Goal: Find specific page/section: Find specific page/section

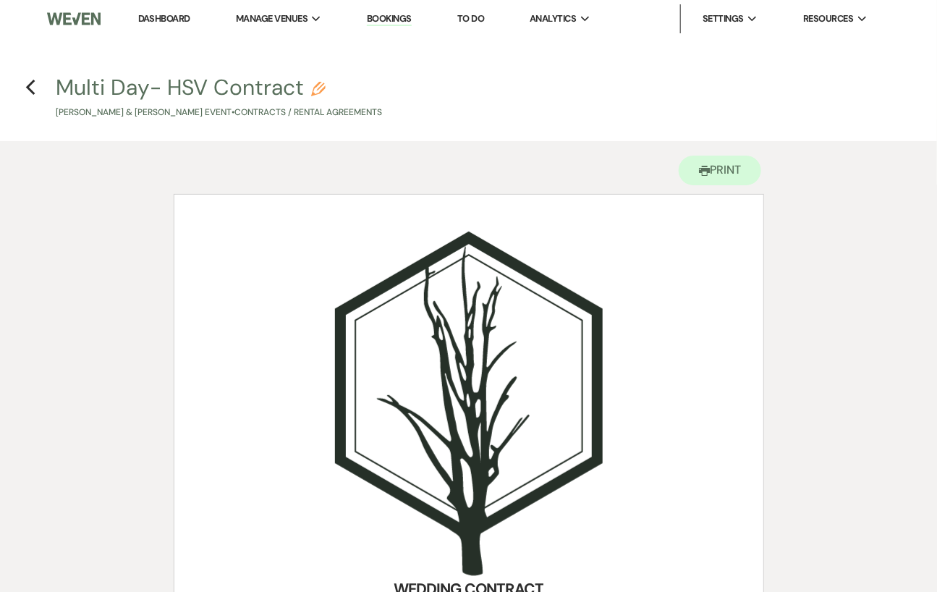
click at [164, 16] on link "Dashboard" at bounding box center [164, 18] width 52 height 12
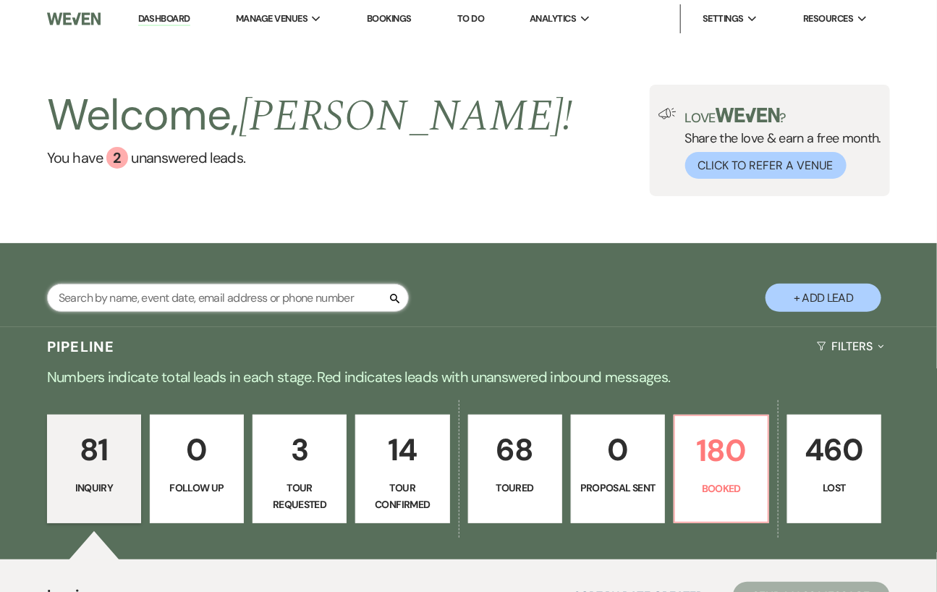
click at [131, 305] on input "text" at bounding box center [228, 298] width 362 height 28
type input "[PERSON_NAME]"
select select "8"
select select "5"
select select "8"
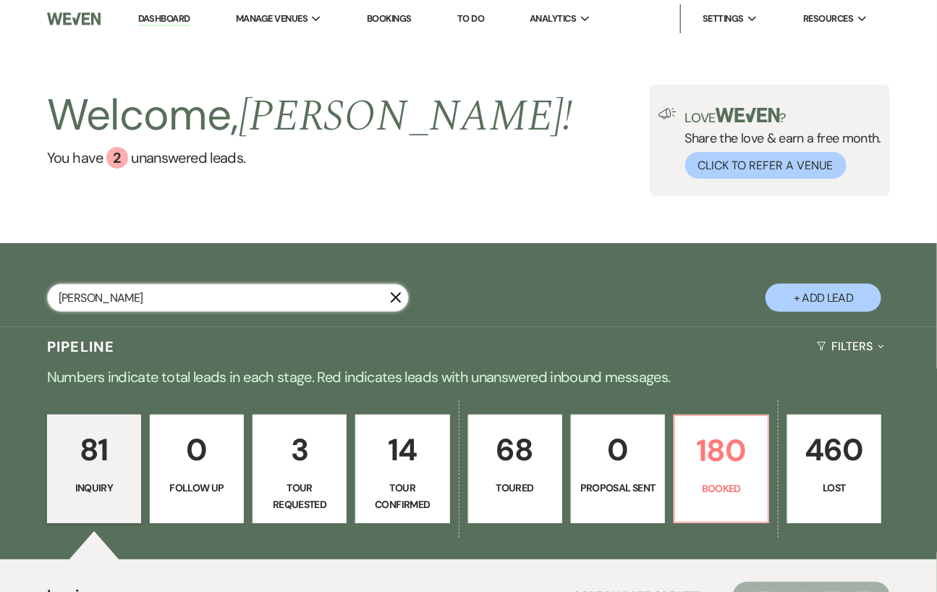
select select "11"
select select "8"
select select "5"
select select "8"
select select "5"
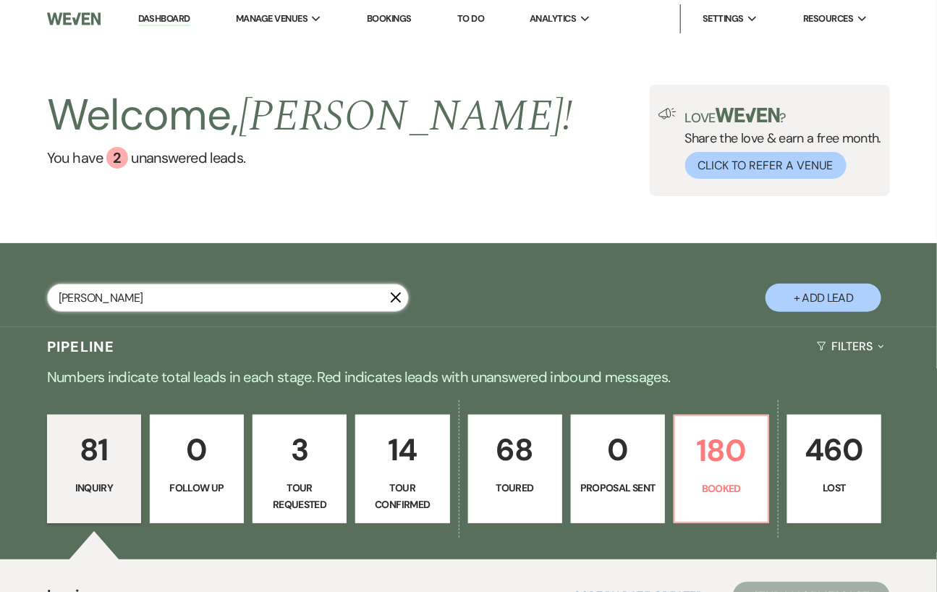
select select "8"
select select "5"
select select "8"
select select "5"
select select "8"
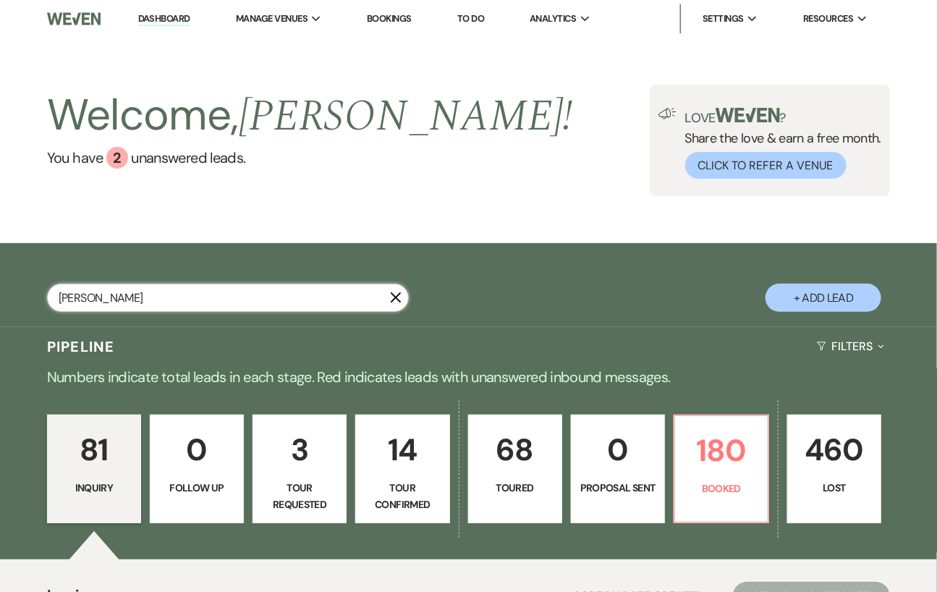
select select "5"
select select "8"
select select "5"
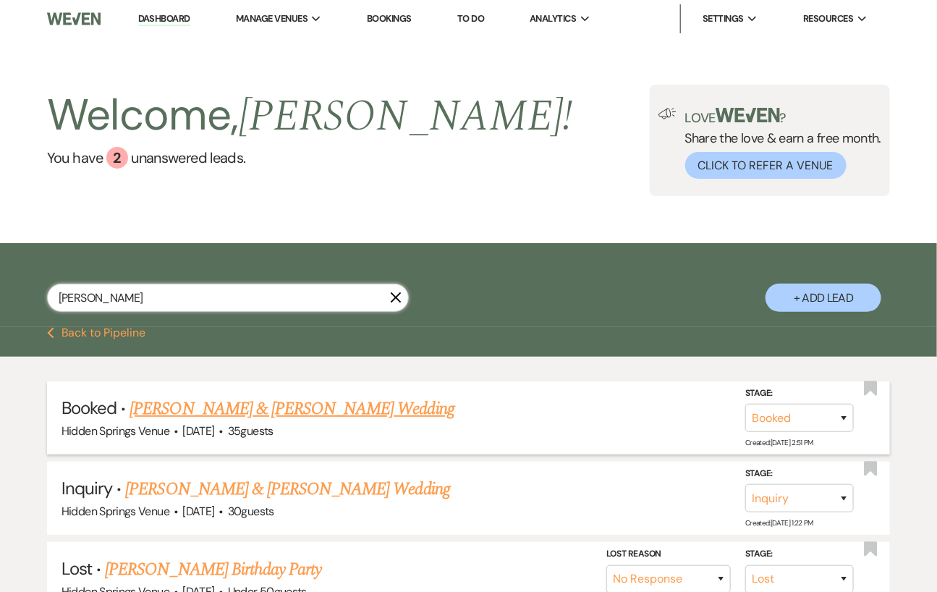
type input "[PERSON_NAME]"
click at [224, 432] on span "·" at bounding box center [221, 432] width 4 height 0
click at [246, 403] on link "[PERSON_NAME] & [PERSON_NAME] Wedding" at bounding box center [292, 409] width 324 height 26
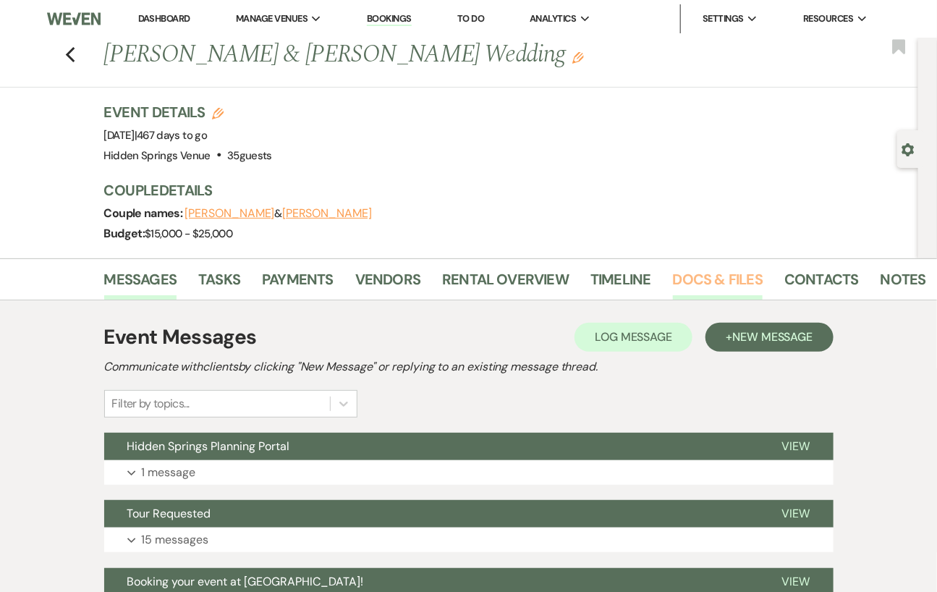
click at [707, 281] on link "Docs & Files" at bounding box center [718, 284] width 90 height 32
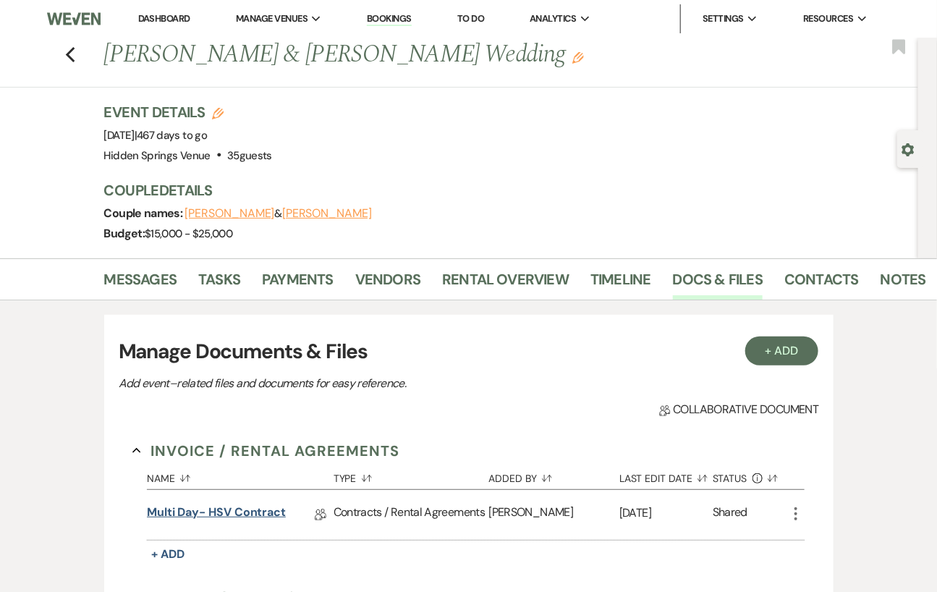
click at [239, 512] on link "Multi Day- HSV Contract" at bounding box center [216, 515] width 139 height 22
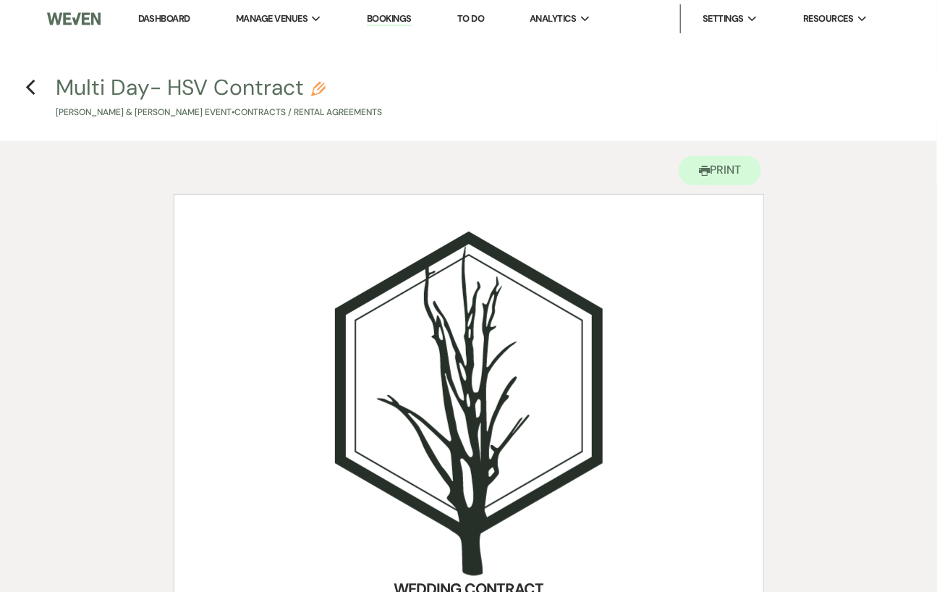
click at [158, 17] on link "Dashboard" at bounding box center [164, 18] width 52 height 12
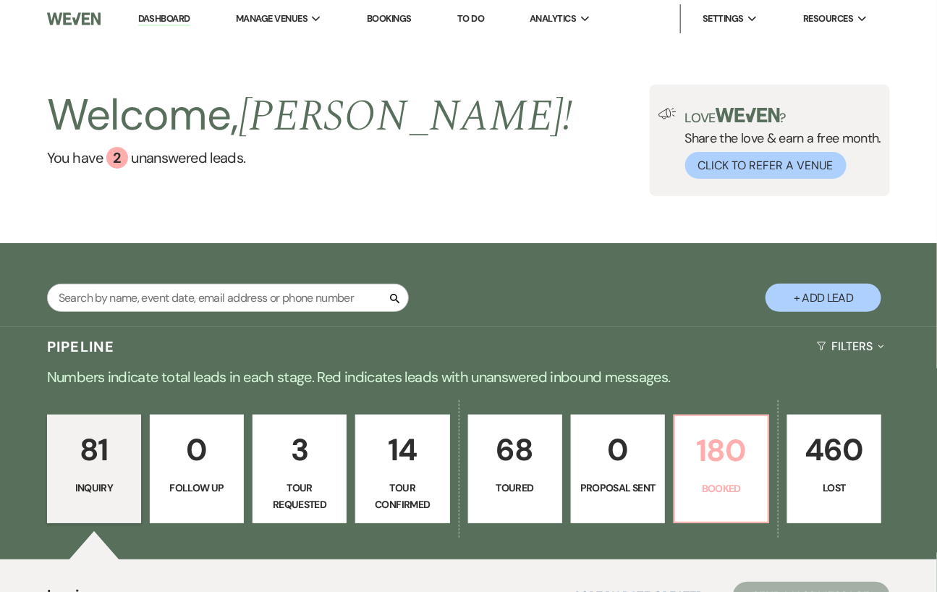
click at [723, 466] on p "180" at bounding box center [721, 450] width 75 height 48
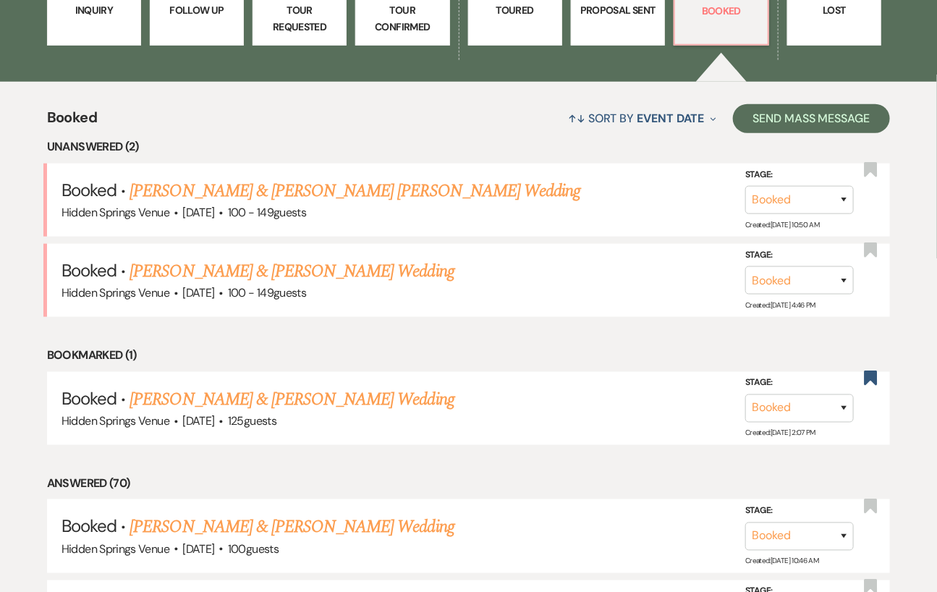
scroll to position [478, 0]
click at [342, 268] on link "[PERSON_NAME] & [PERSON_NAME] Wedding" at bounding box center [292, 271] width 324 height 26
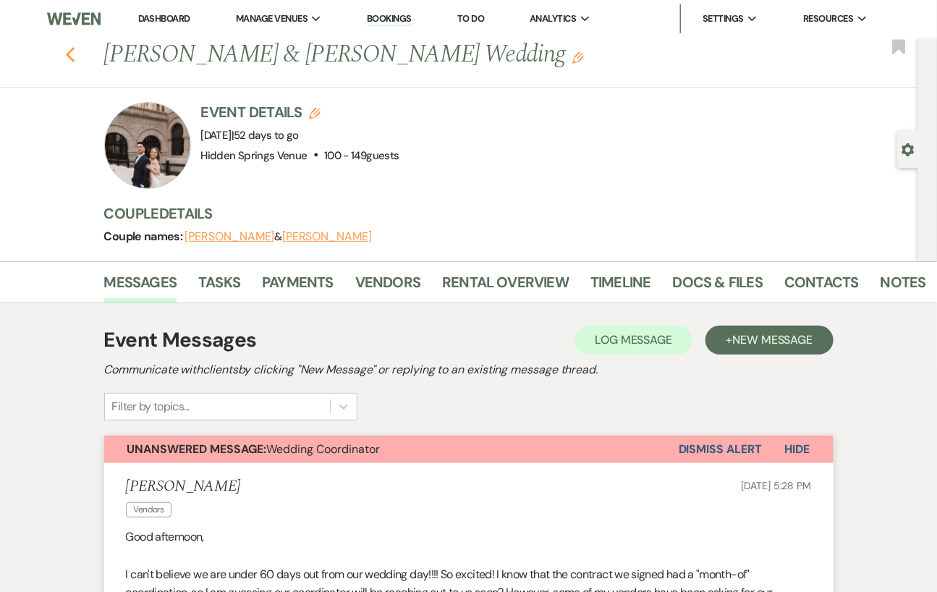
click at [72, 52] on icon "Previous" at bounding box center [70, 54] width 11 height 17
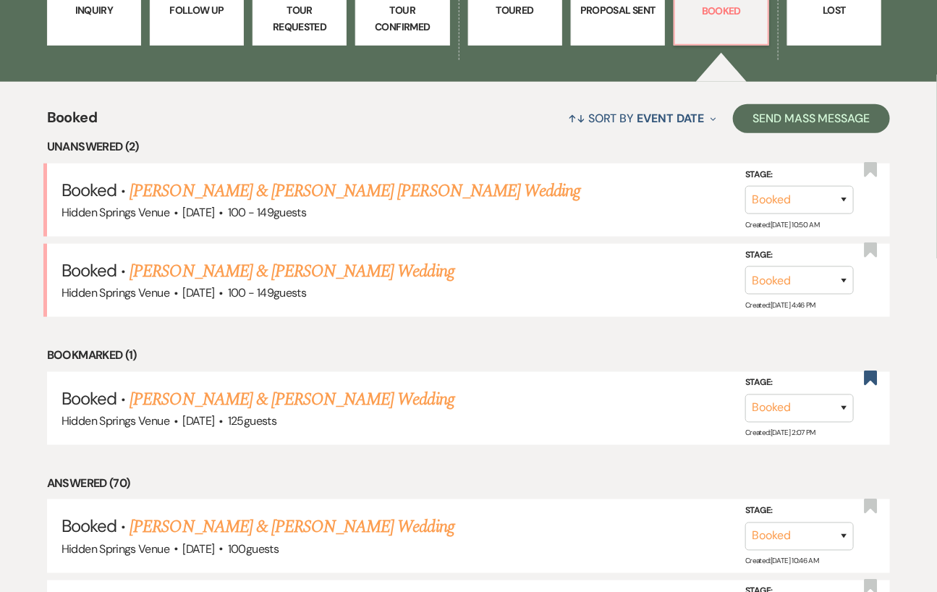
scroll to position [24, 0]
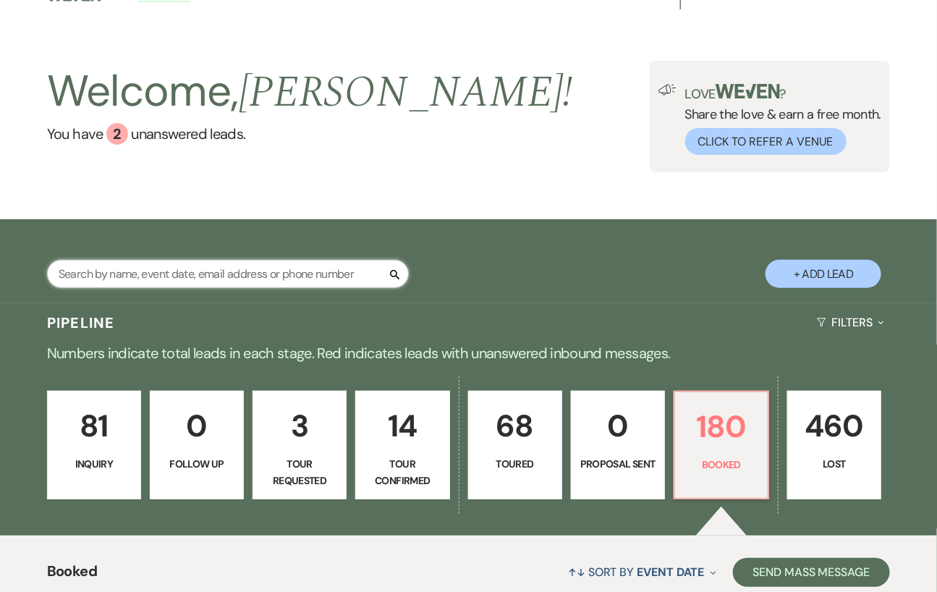
click at [197, 275] on input "text" at bounding box center [228, 274] width 362 height 28
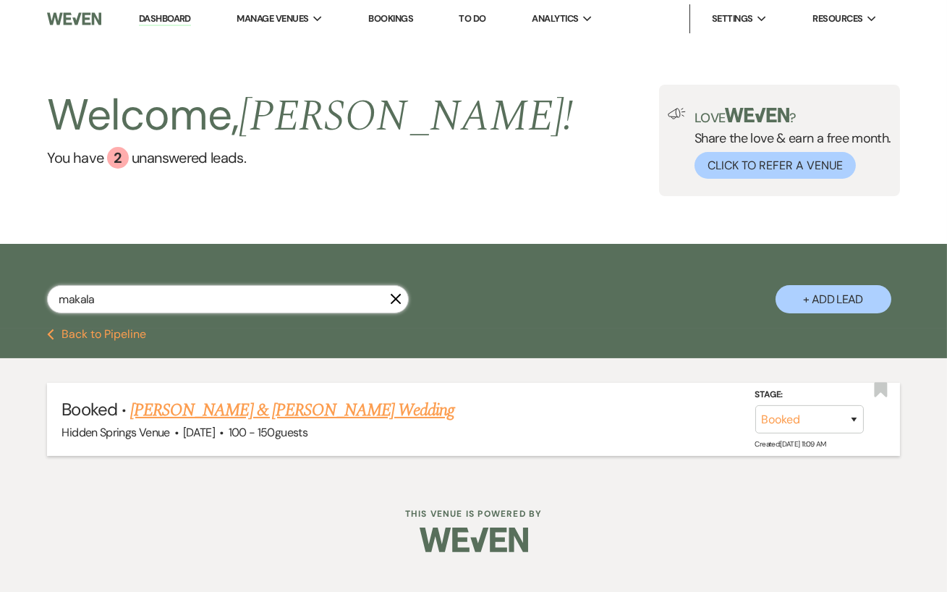
type input "makala"
click at [232, 405] on link "[PERSON_NAME] & [PERSON_NAME] Wedding" at bounding box center [292, 410] width 324 height 26
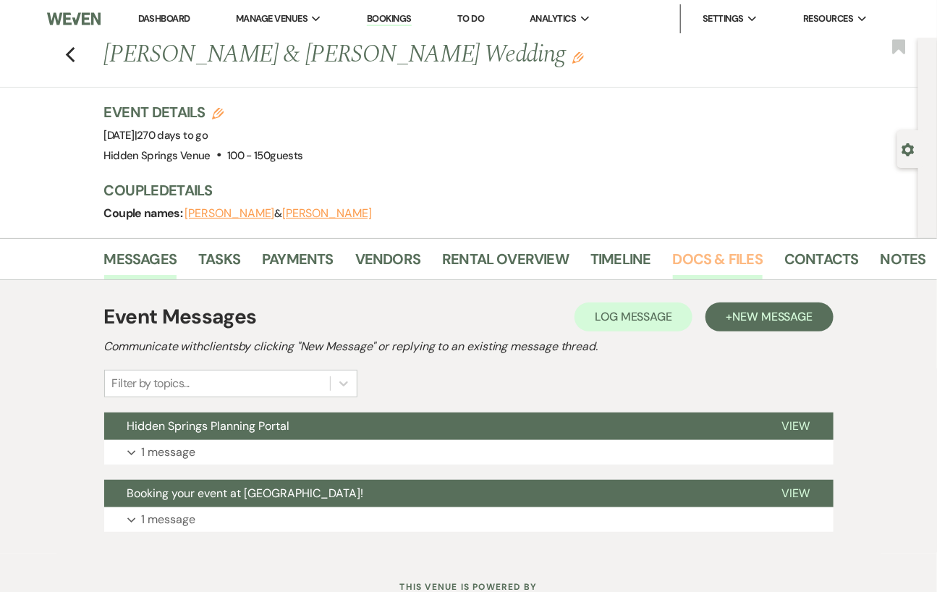
click at [724, 258] on link "Docs & Files" at bounding box center [718, 264] width 90 height 32
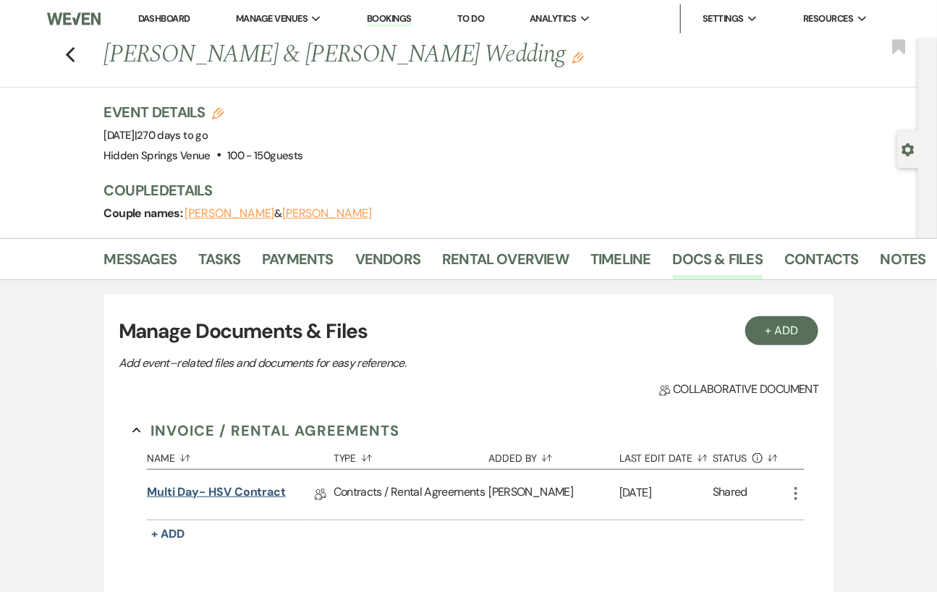
click at [259, 494] on link "Multi Day- HSV Contract" at bounding box center [216, 494] width 139 height 22
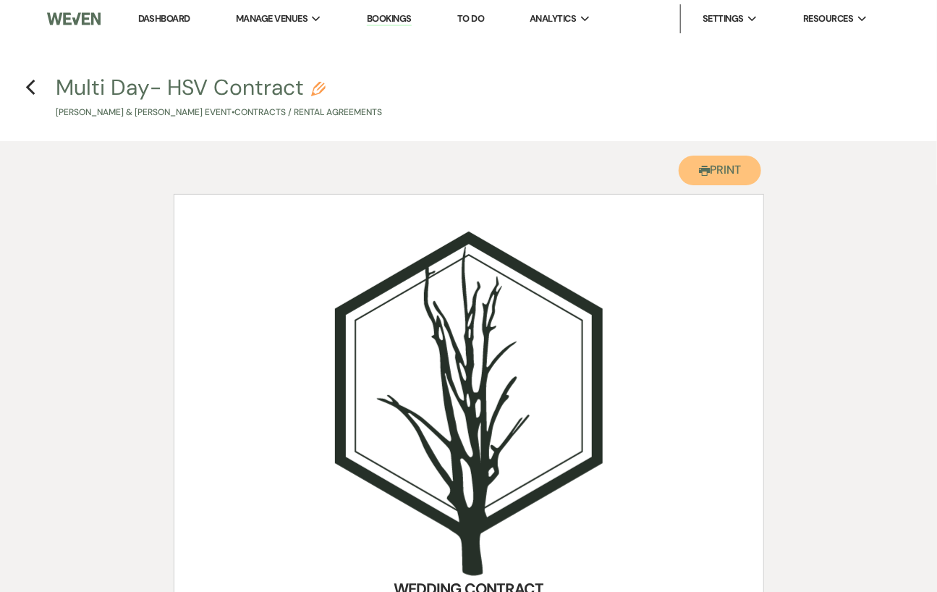
click at [723, 174] on button "Printer Print" at bounding box center [720, 171] width 83 height 30
click at [744, 167] on button "Printer Print" at bounding box center [720, 171] width 83 height 30
click at [172, 19] on link "Dashboard" at bounding box center [164, 18] width 52 height 12
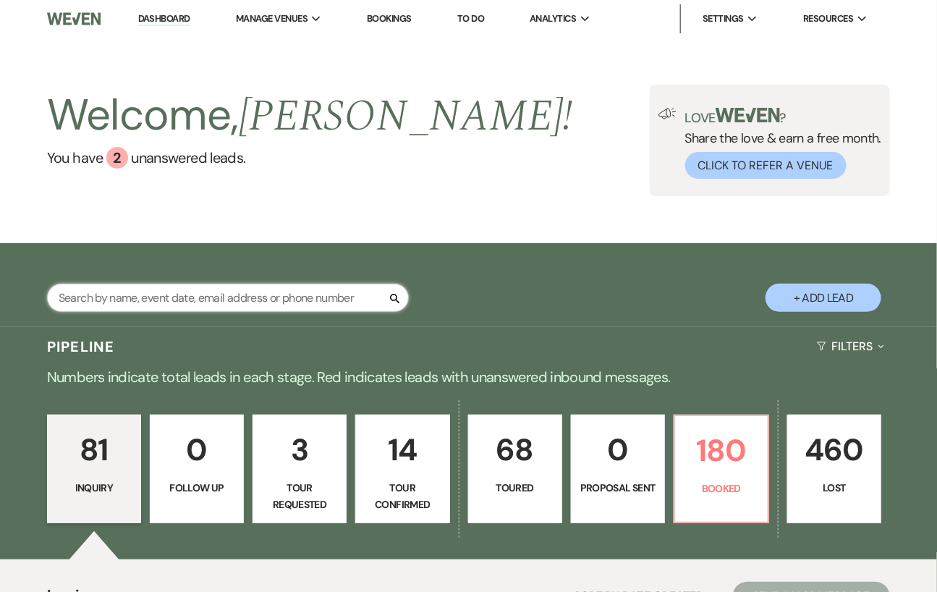
click at [172, 309] on input "text" at bounding box center [228, 298] width 362 height 28
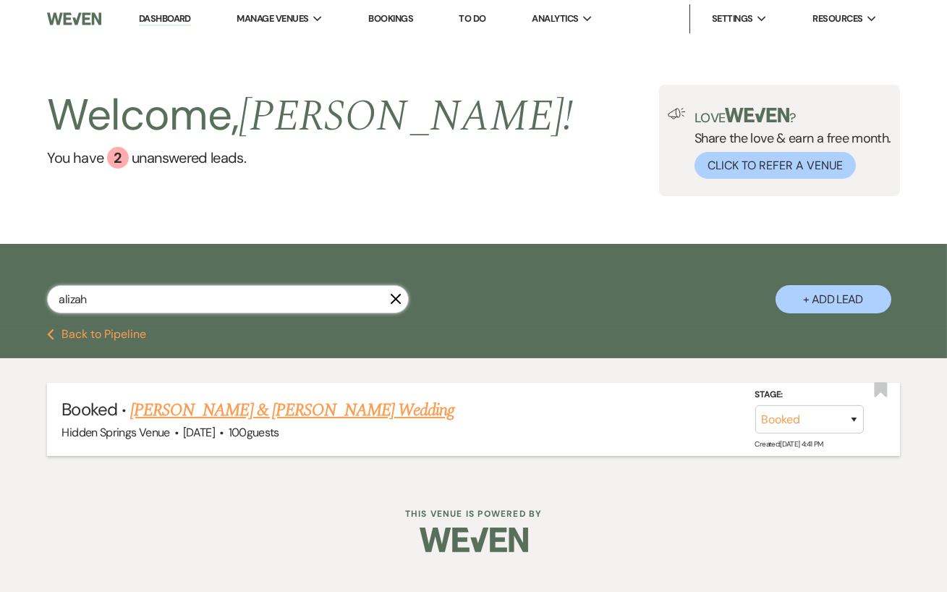
type input "alizah"
click at [284, 405] on link "[PERSON_NAME] & [PERSON_NAME] Wedding" at bounding box center [292, 410] width 324 height 26
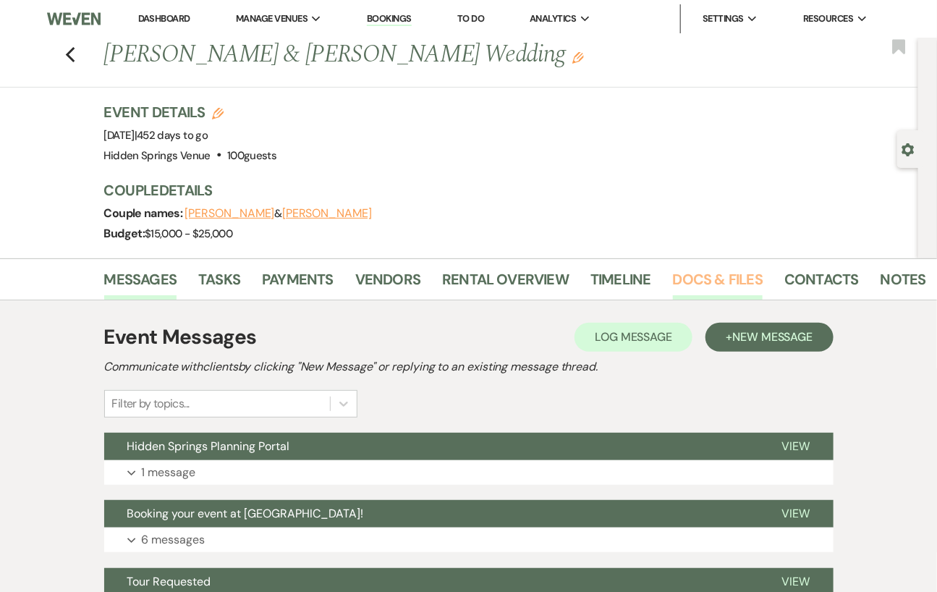
click at [691, 269] on link "Docs & Files" at bounding box center [718, 284] width 90 height 32
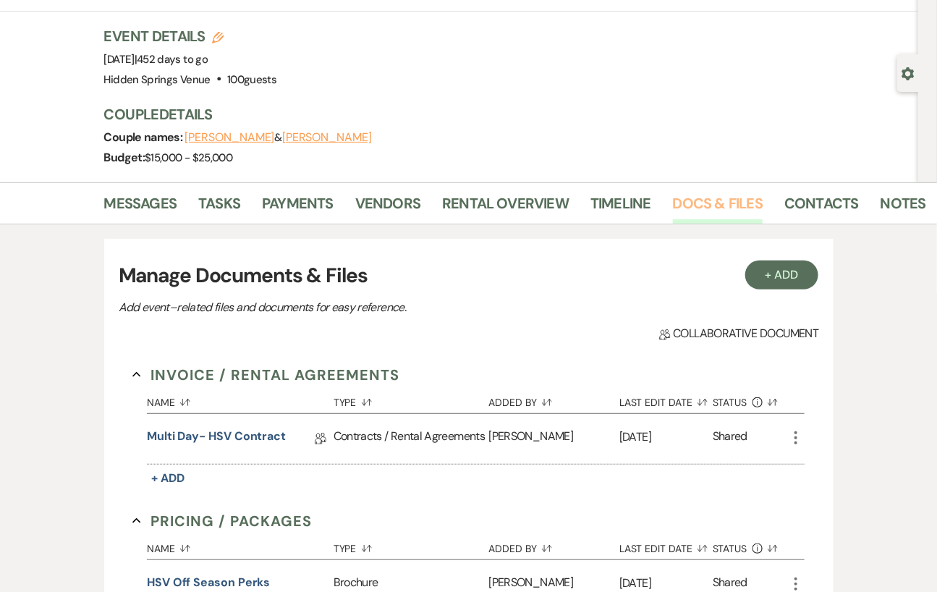
scroll to position [87, 0]
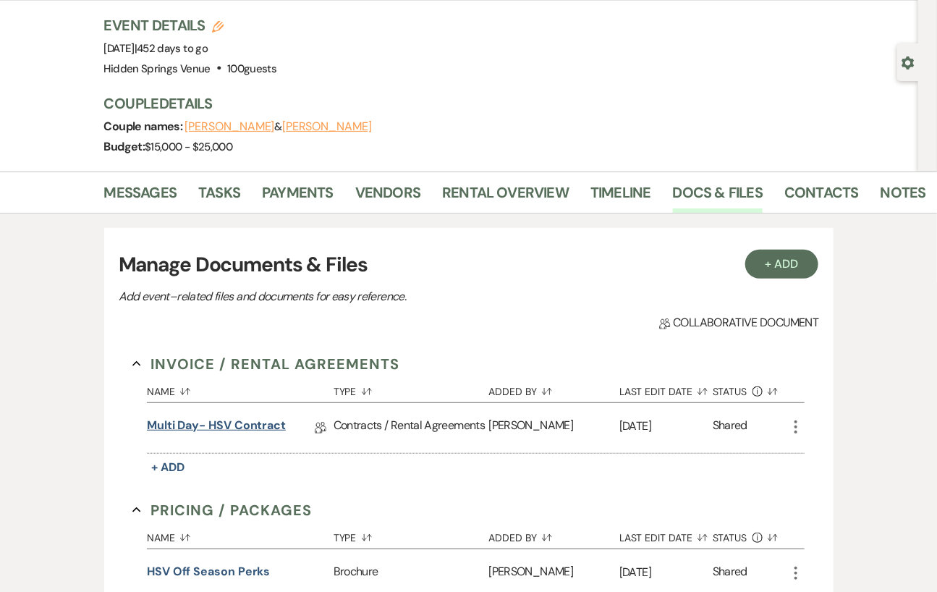
click at [261, 420] on link "Multi Day- HSV Contract" at bounding box center [216, 428] width 139 height 22
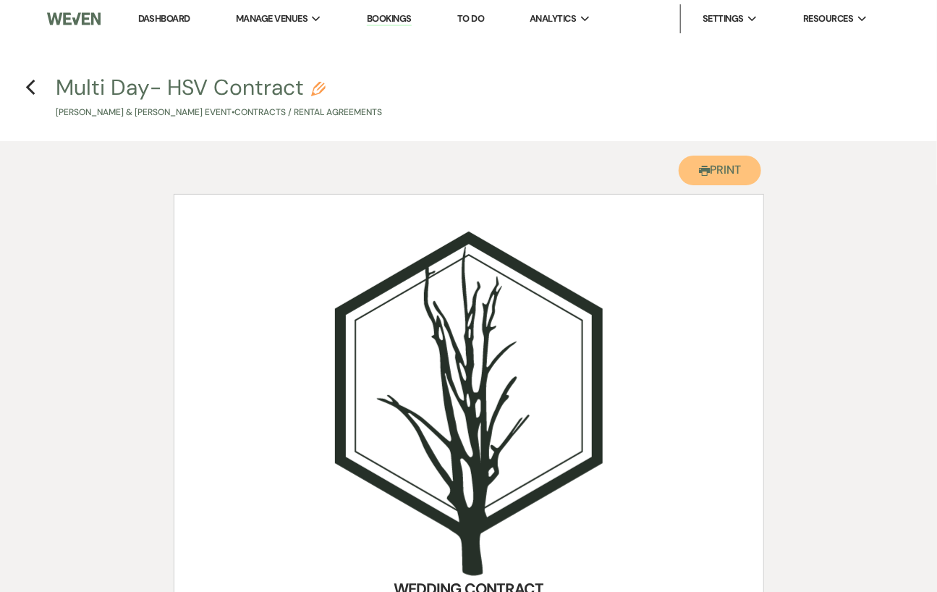
click at [727, 168] on button "Printer Print" at bounding box center [720, 171] width 83 height 30
click at [745, 178] on button "Printer Print" at bounding box center [720, 171] width 83 height 30
click at [176, 16] on link "Dashboard" at bounding box center [164, 18] width 52 height 12
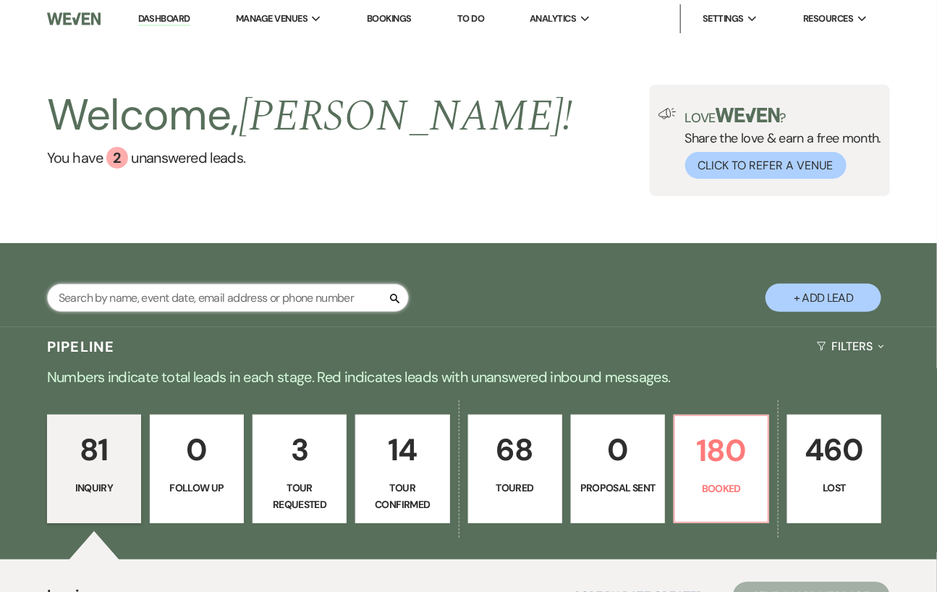
click at [151, 290] on input "text" at bounding box center [228, 298] width 362 height 28
type input "lya co"
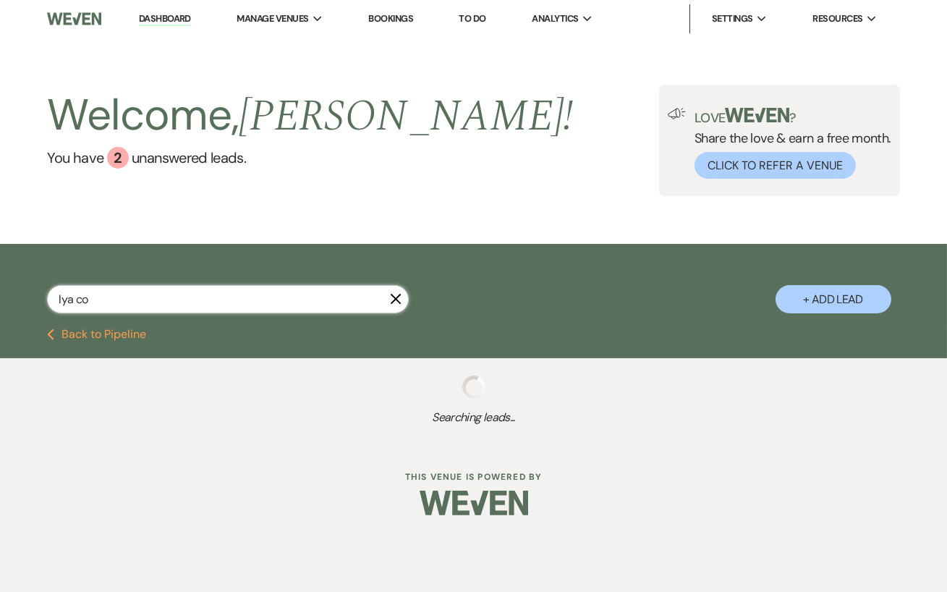
select select "4"
select select "8"
select select "3"
select select "8"
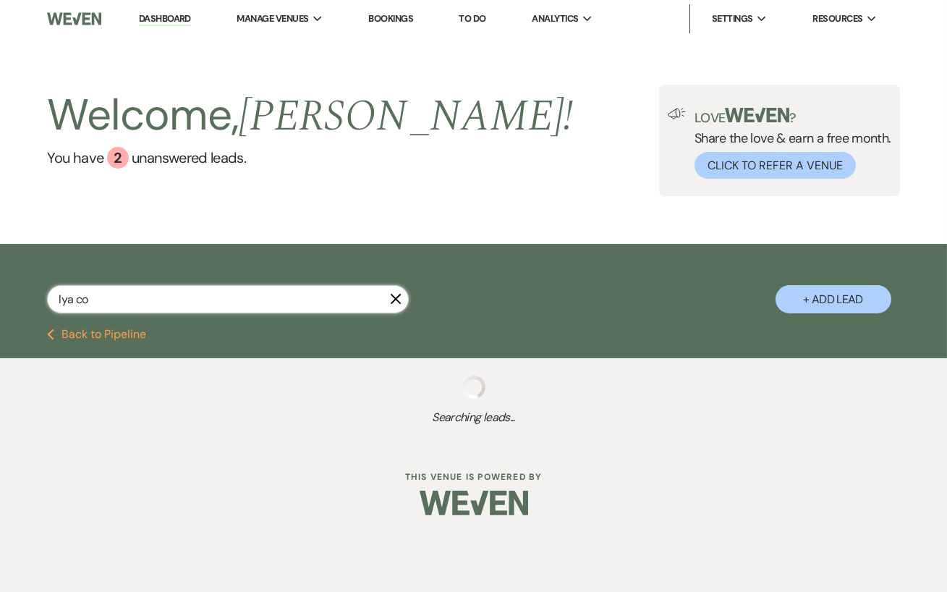
select select "4"
select select "5"
select select "8"
select select "6"
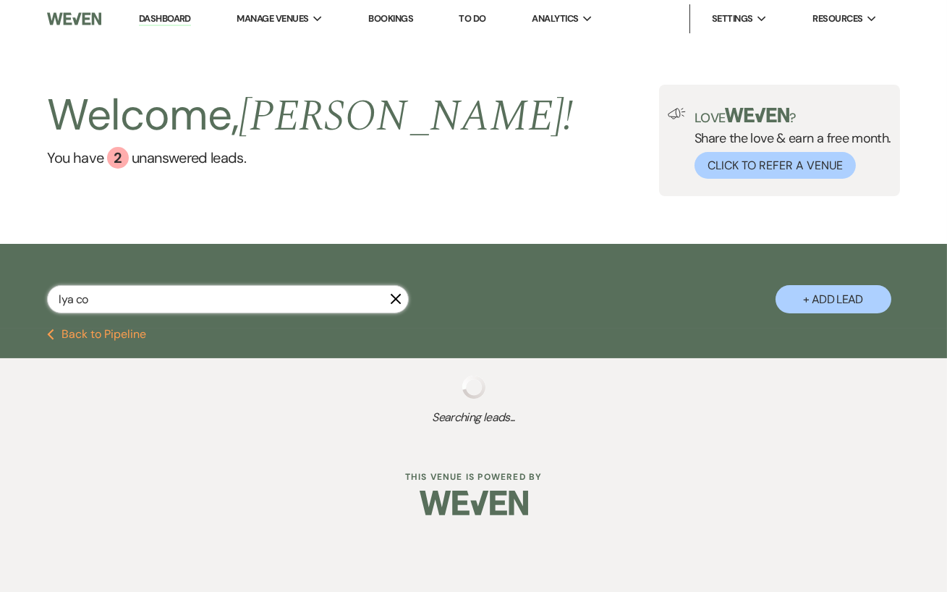
select select "8"
select select "11"
select select "5"
select select "8"
select select "6"
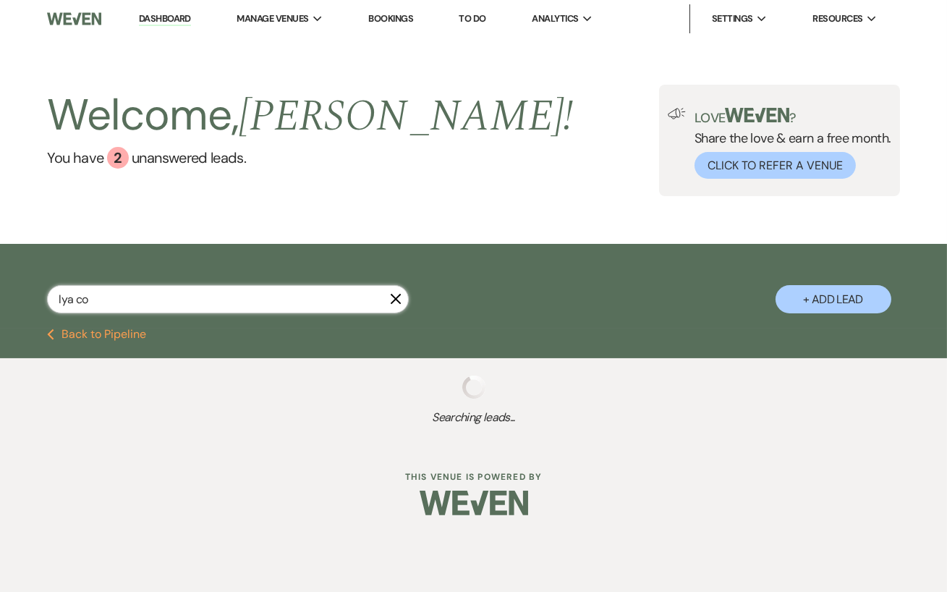
select select "5"
select select "8"
select select "5"
select select "8"
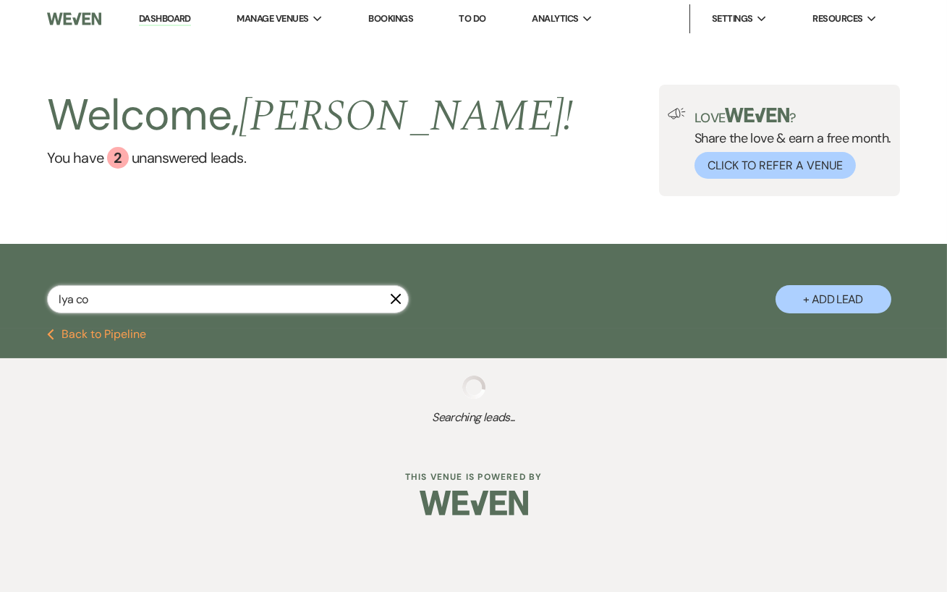
select select "5"
select select "8"
select select "5"
select select "8"
select select "6"
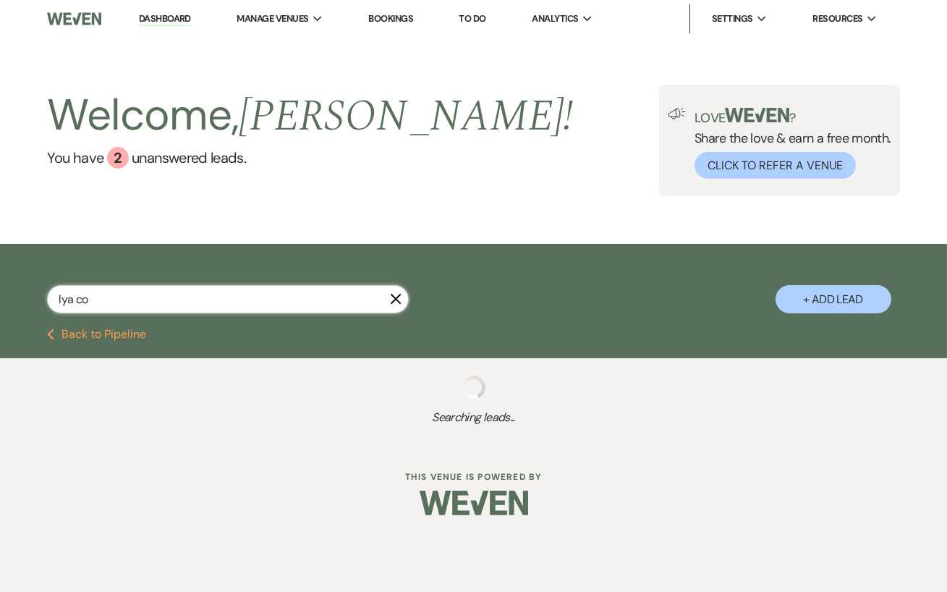
select select "8"
select select "5"
select select "8"
select select "5"
select select "8"
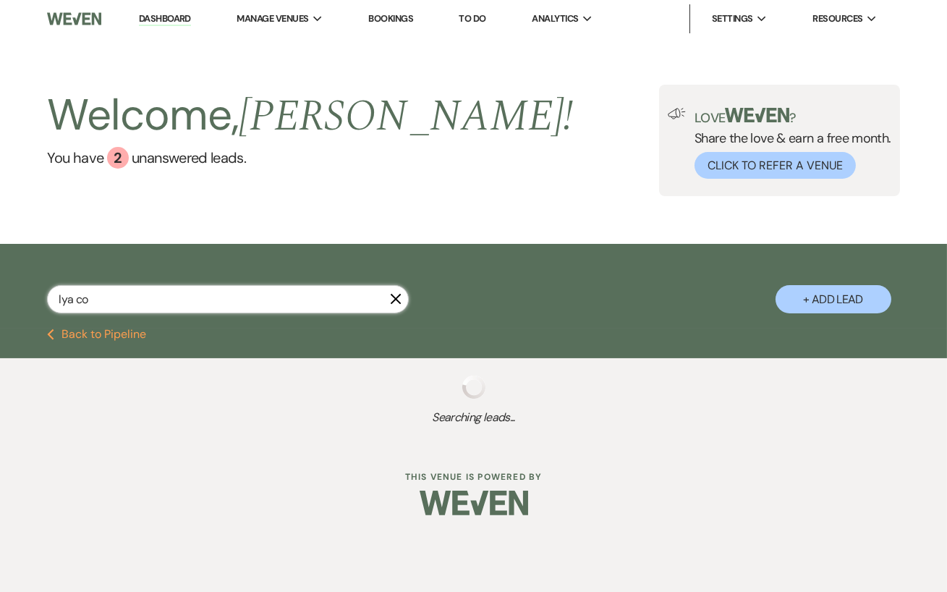
select select "5"
select select "8"
select select "6"
select select "8"
select select "6"
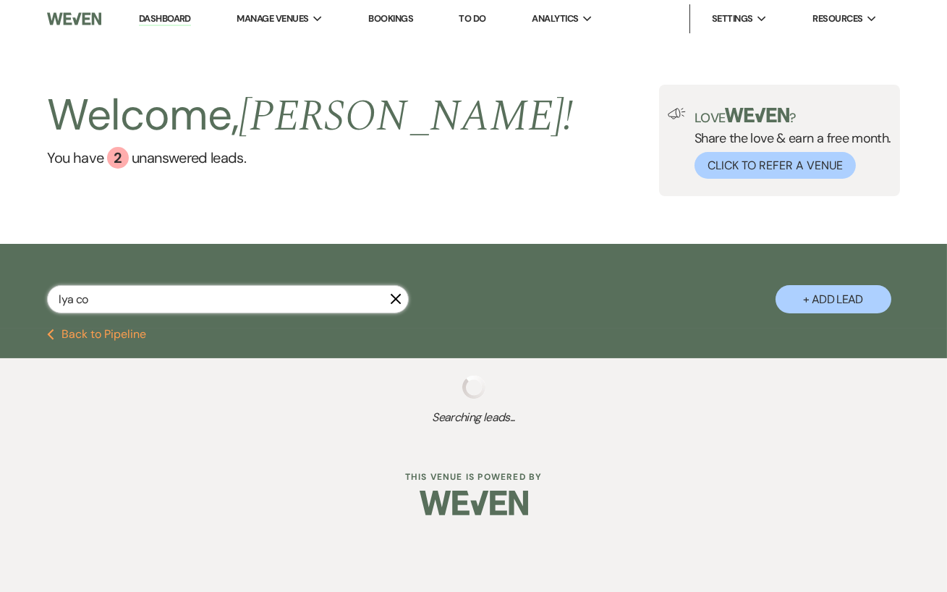
select select "8"
select select "5"
select select "8"
select select "5"
select select "8"
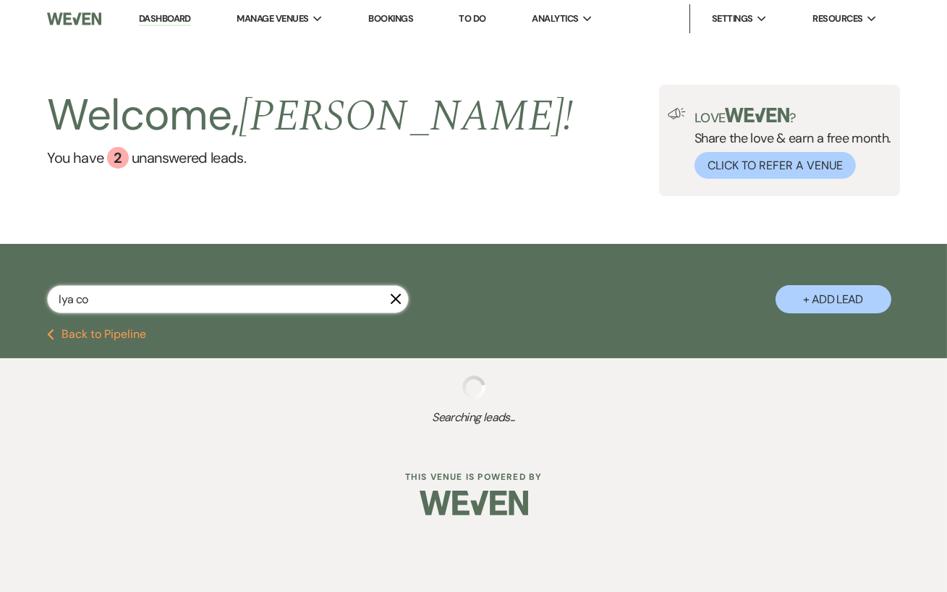
select select "5"
select select "8"
select select "5"
select select "8"
select select "5"
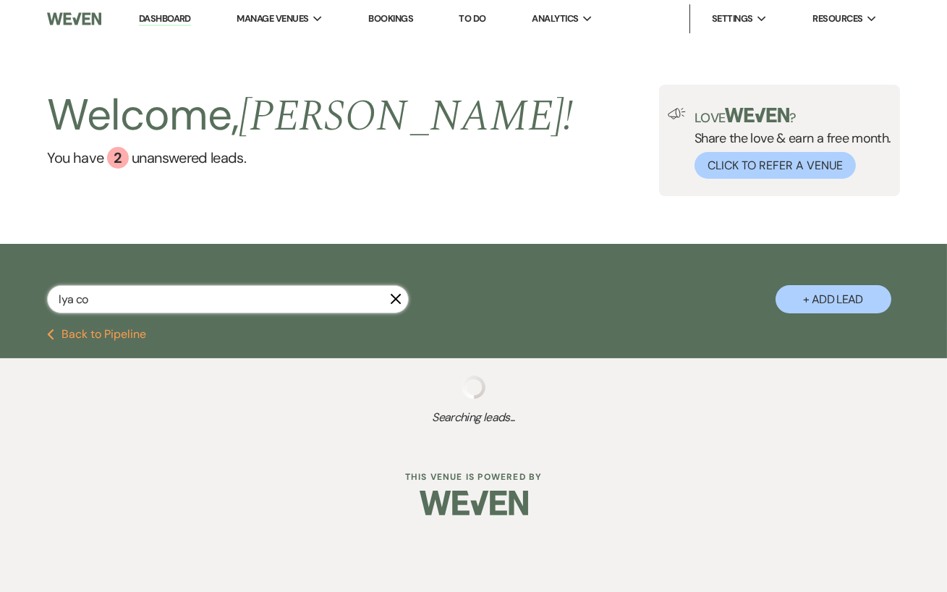
select select "8"
select select "5"
select select "8"
select select "5"
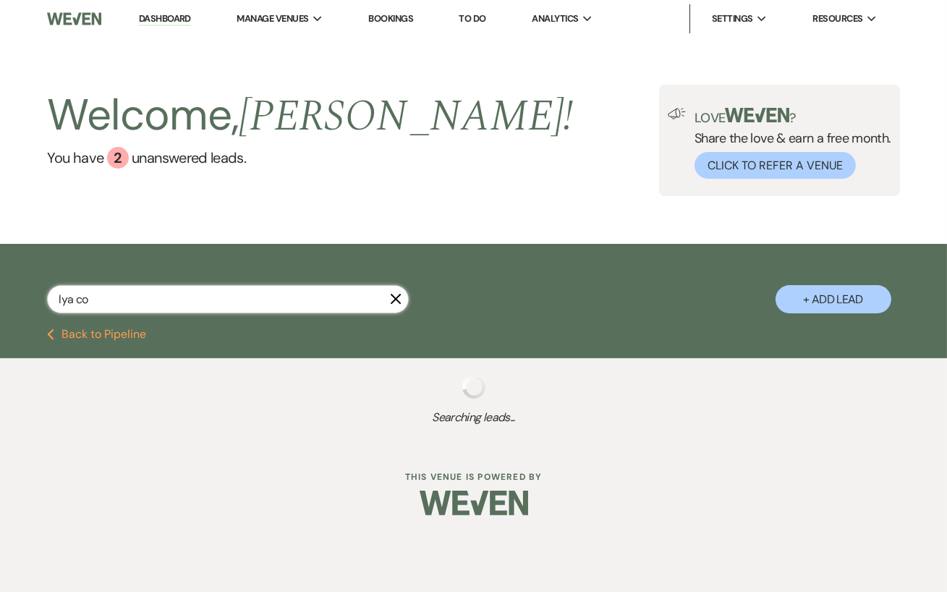
select select "8"
select select "5"
select select "8"
select select "5"
select select "8"
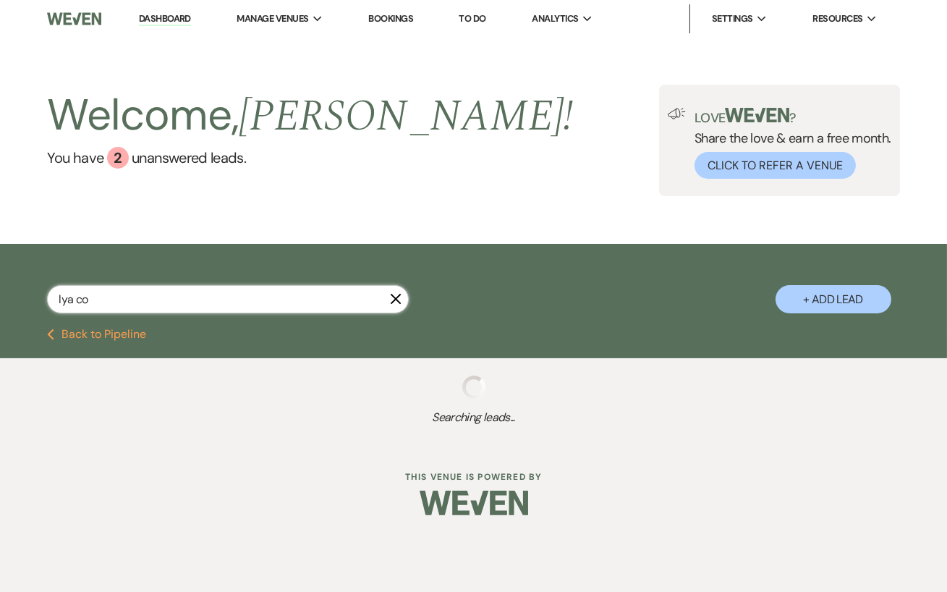
select select "11"
select select "8"
select select "11"
select select "8"
select select "11"
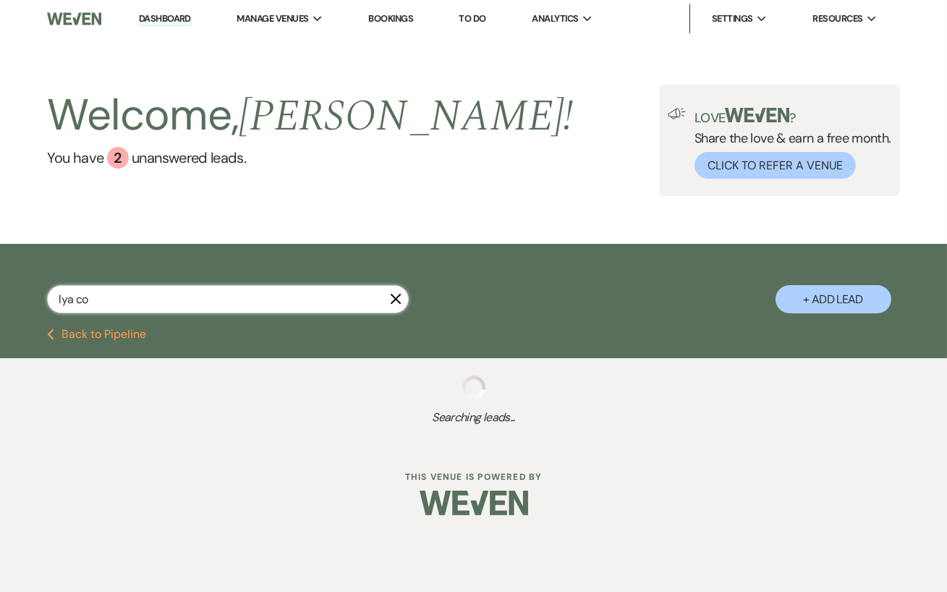
select select "8"
select select "5"
select select "8"
select select "5"
select select "8"
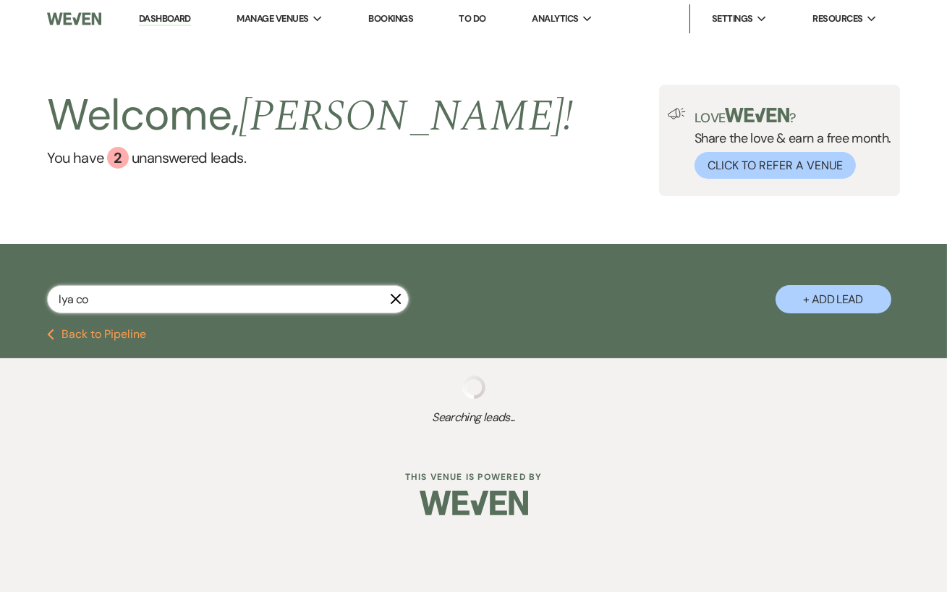
select select "6"
select select "8"
select select "5"
select select "8"
select select "5"
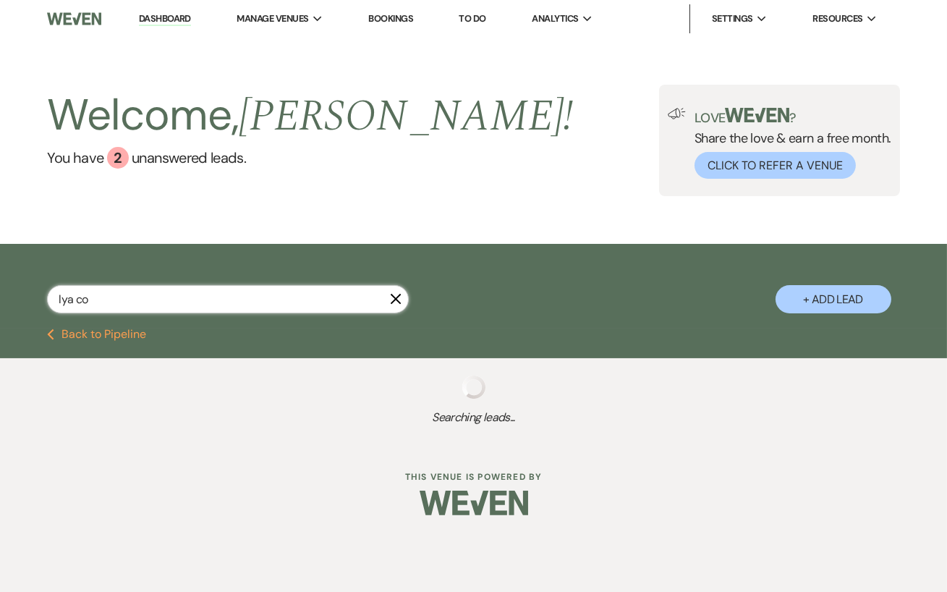
select select "8"
select select "5"
select select "8"
select select "5"
select select "8"
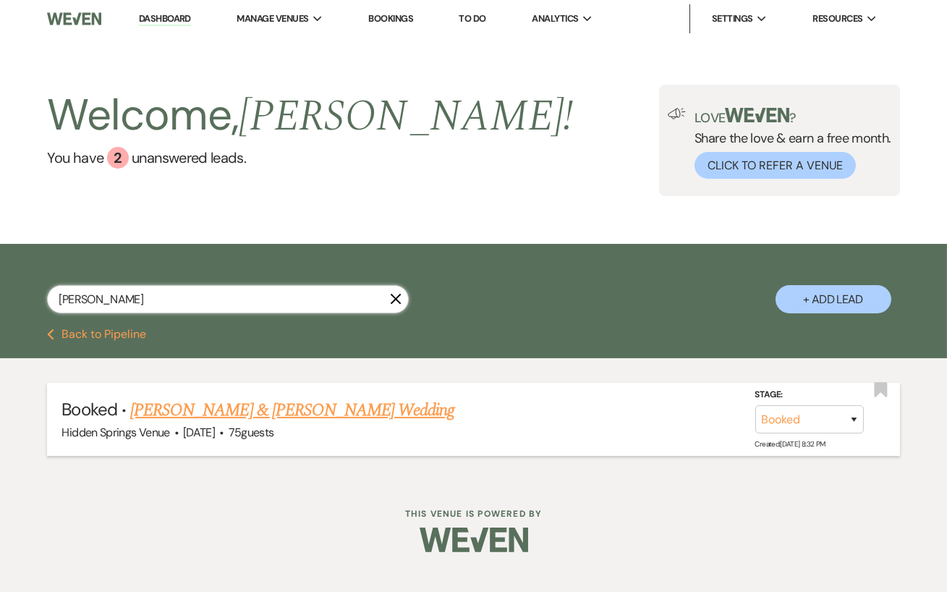
type input "[PERSON_NAME]"
click at [289, 409] on link "[PERSON_NAME] & [PERSON_NAME] Wedding" at bounding box center [292, 410] width 324 height 26
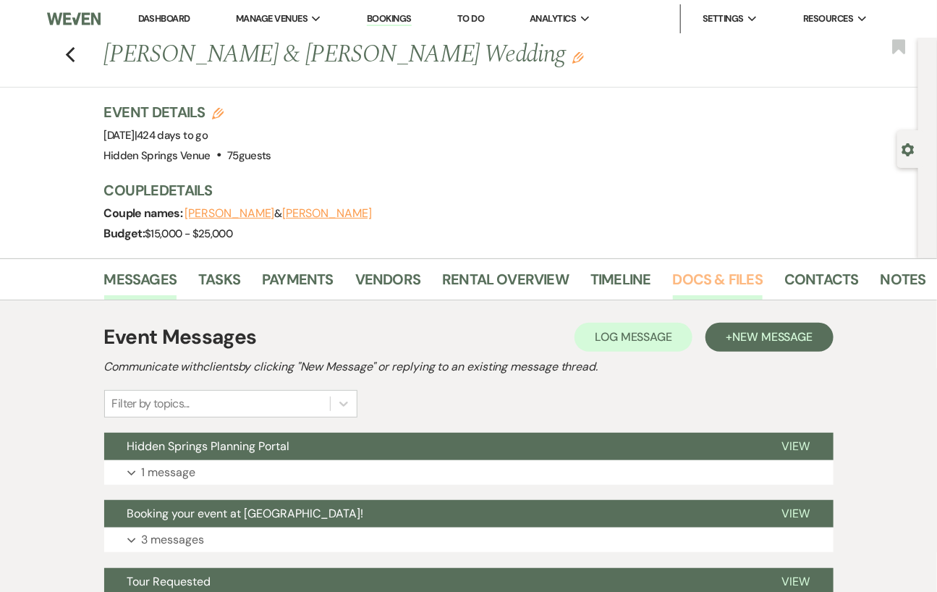
click at [690, 275] on link "Docs & Files" at bounding box center [718, 284] width 90 height 32
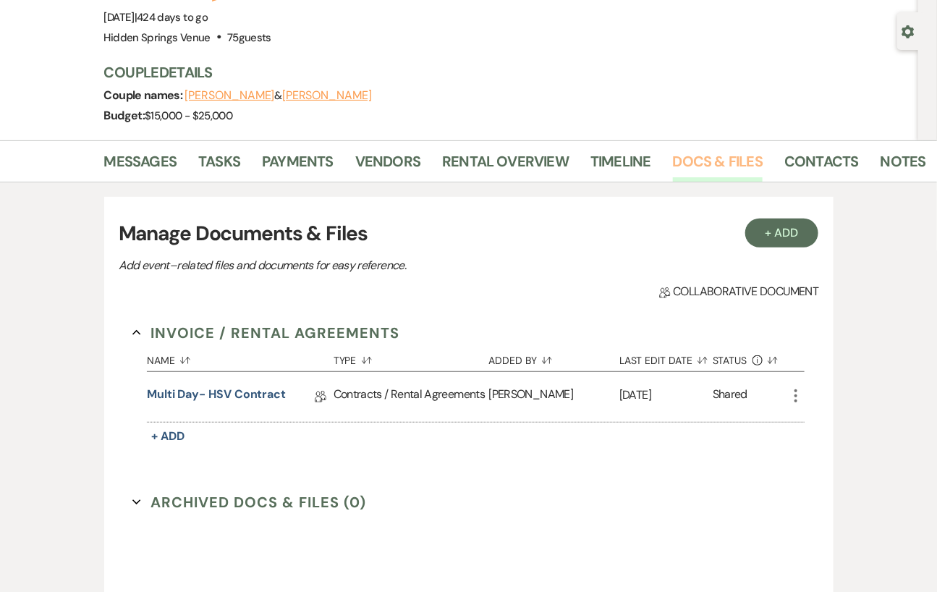
scroll to position [140, 0]
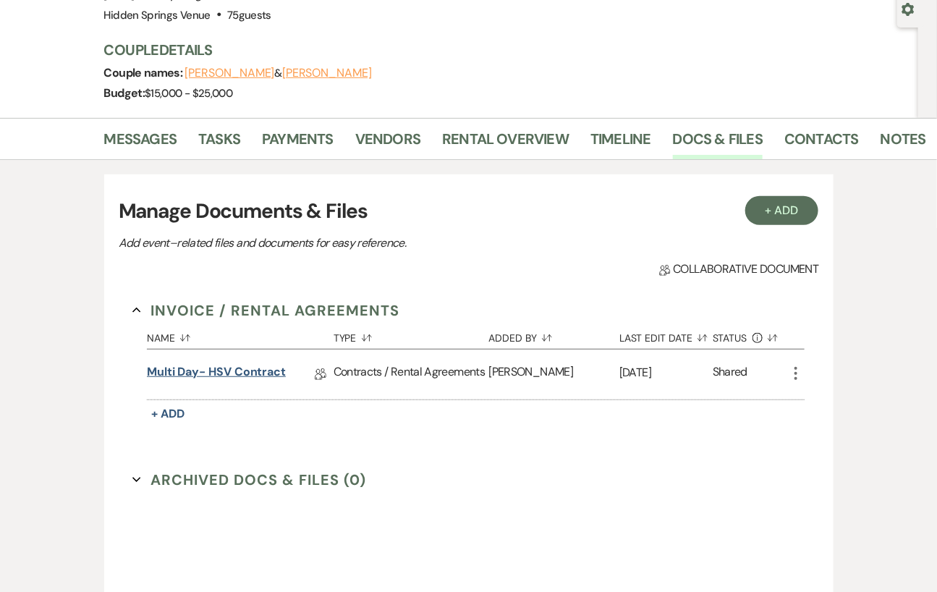
click at [251, 369] on link "Multi Day- HSV Contract" at bounding box center [216, 374] width 139 height 22
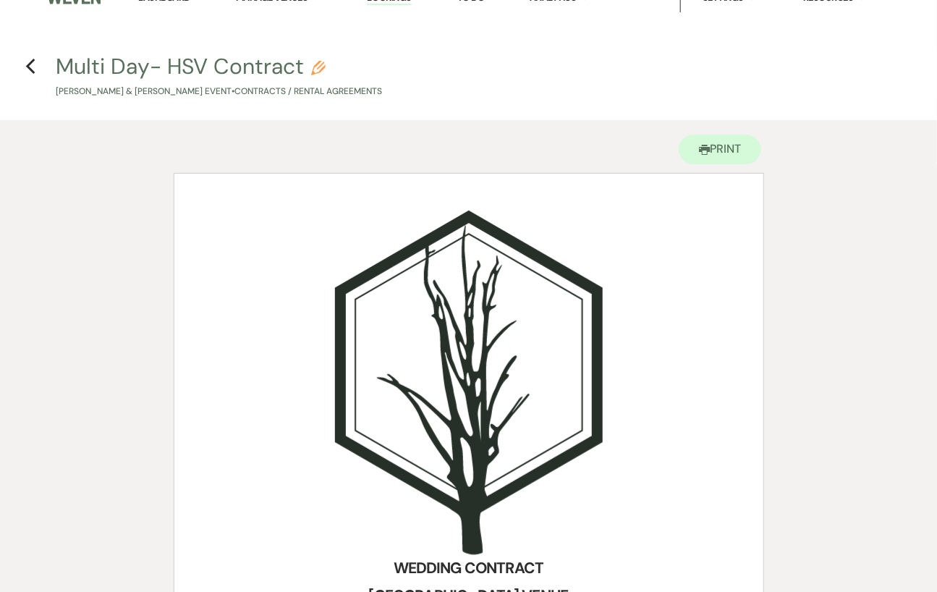
scroll to position [22, 0]
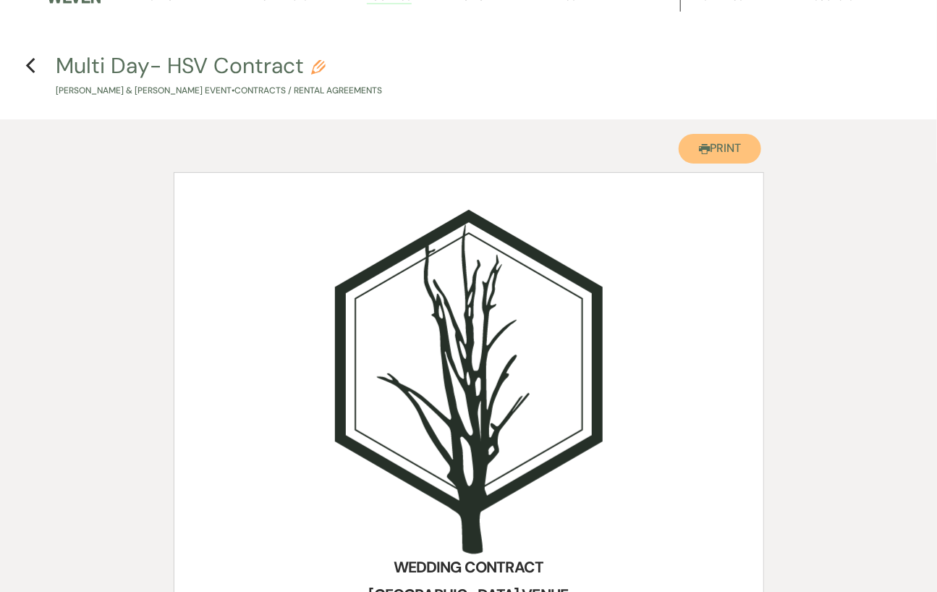
click at [682, 141] on button "Printer Print" at bounding box center [720, 149] width 83 height 30
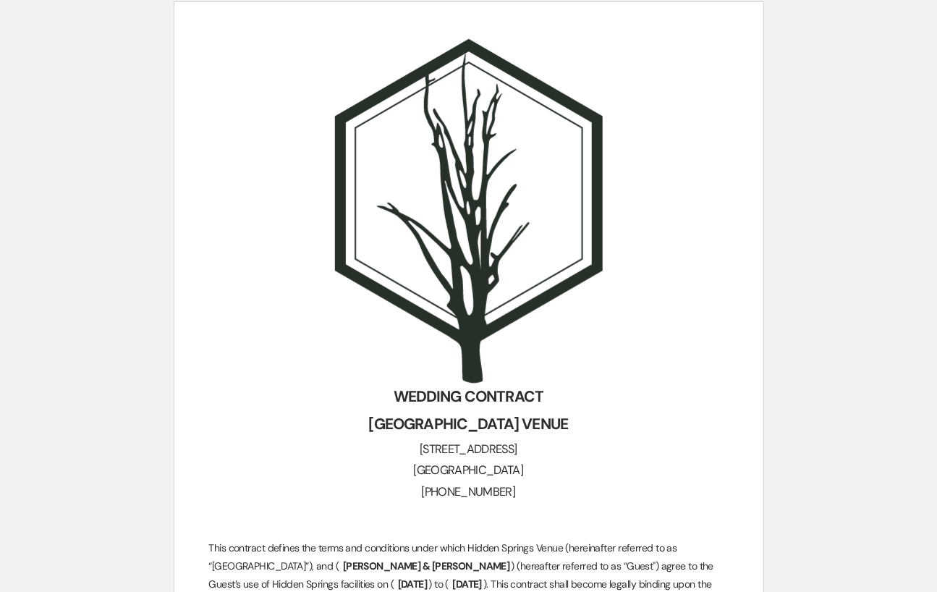
scroll to position [120, 0]
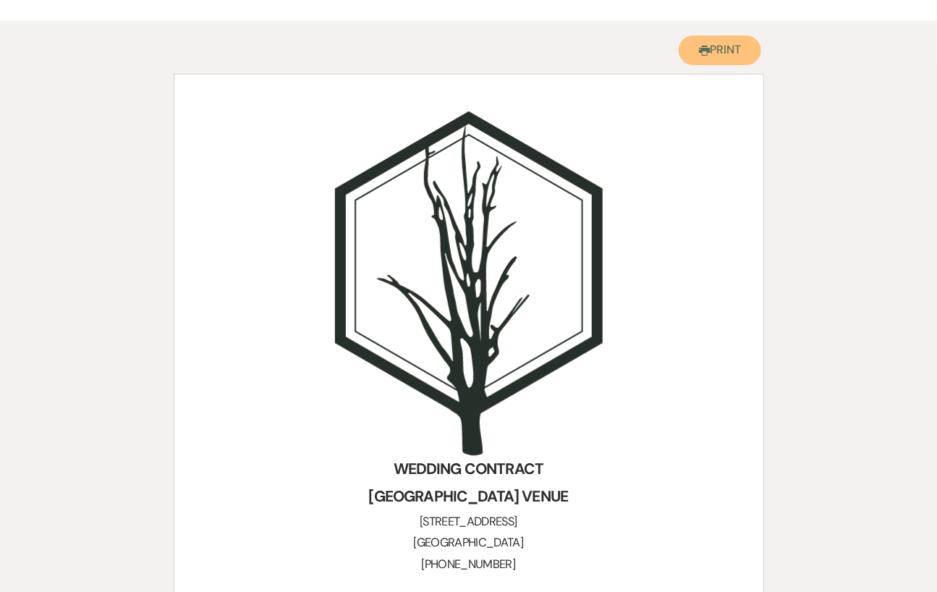
click at [740, 49] on button "Printer Print" at bounding box center [720, 50] width 83 height 30
